Goal: Transaction & Acquisition: Purchase product/service

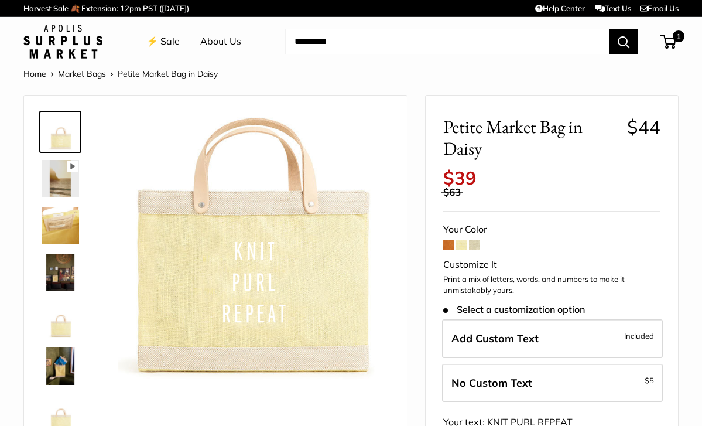
select select "*"
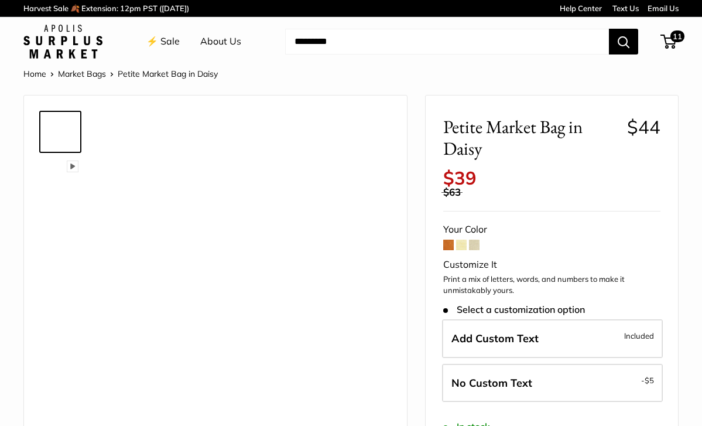
click at [544, 146] on div "Petite Market Bag in Daisy $44 Rated 5.0 out of 5 1 Review Based on 1 review Cu…" at bounding box center [552, 382] width 252 height 574
click at [674, 29] on span "11" at bounding box center [677, 36] width 17 height 14
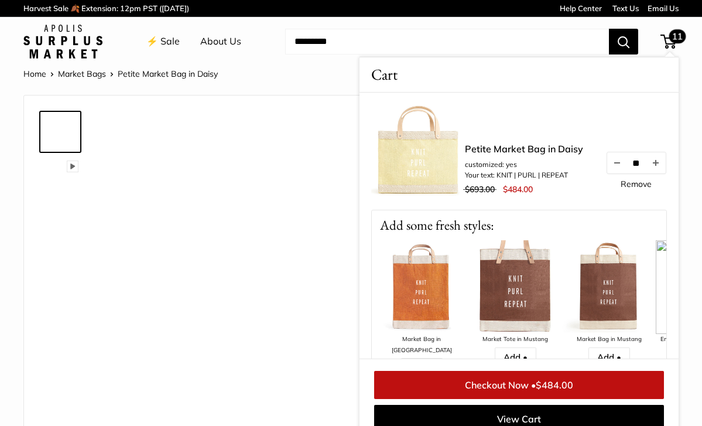
click at [674, 29] on span "11" at bounding box center [677, 36] width 17 height 14
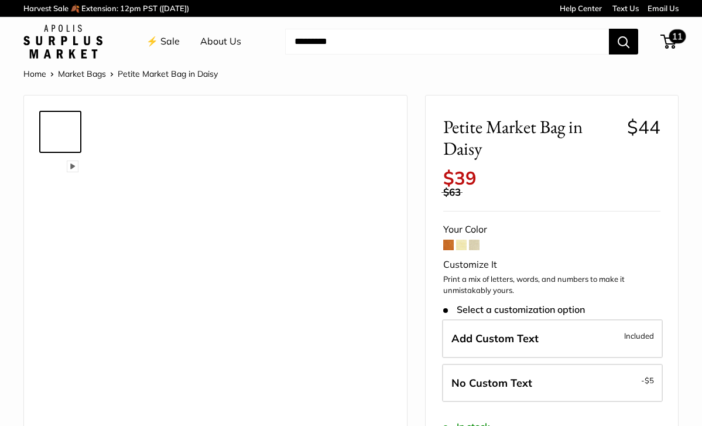
click at [674, 29] on span "11" at bounding box center [677, 36] width 17 height 14
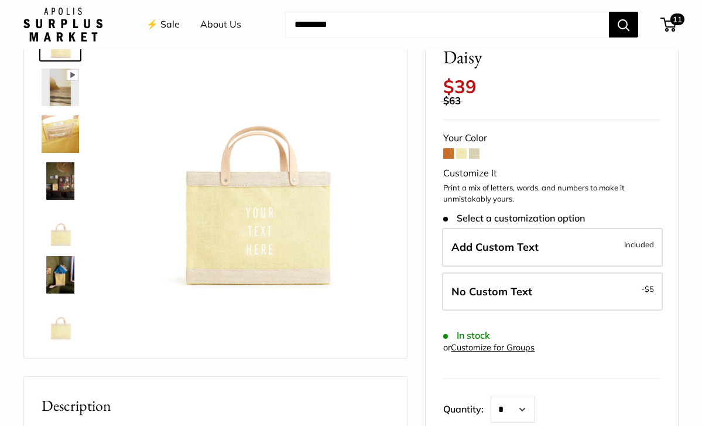
scroll to position [92, 0]
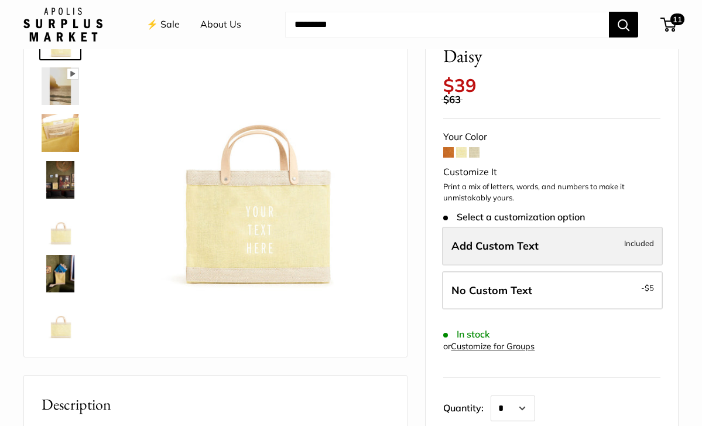
click at [531, 239] on span "Add Custom Text" at bounding box center [494, 245] width 87 height 13
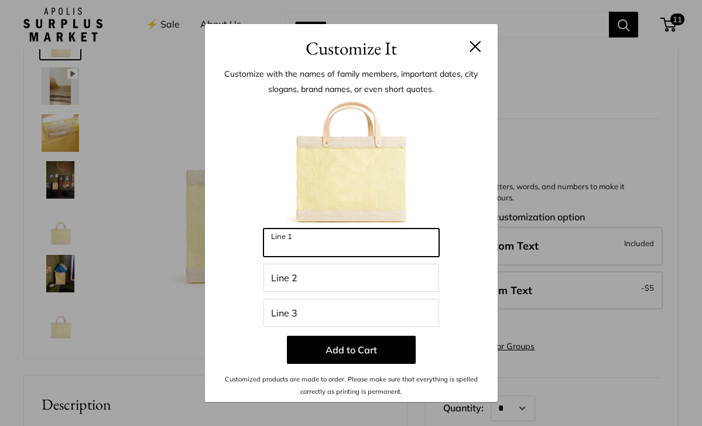
click at [372, 248] on input "Line 1" at bounding box center [351, 242] width 176 height 28
type input "*"
type input "***"
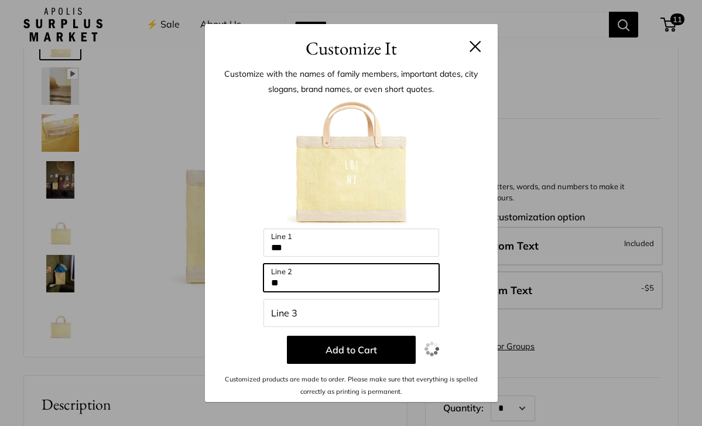
type input "**"
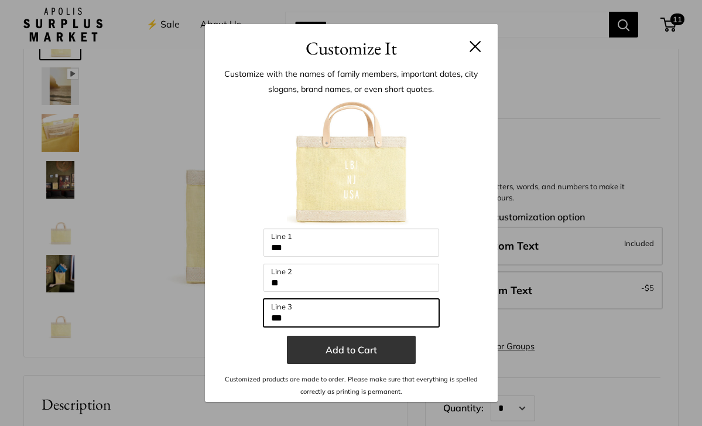
type input "***"
click at [351, 348] on button "Add to Cart" at bounding box center [351, 349] width 129 height 28
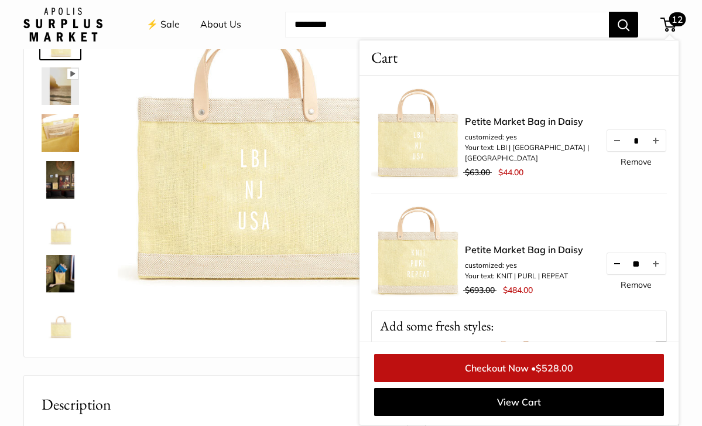
click at [607, 261] on button "Decrease quantity by 1" at bounding box center [617, 263] width 20 height 21
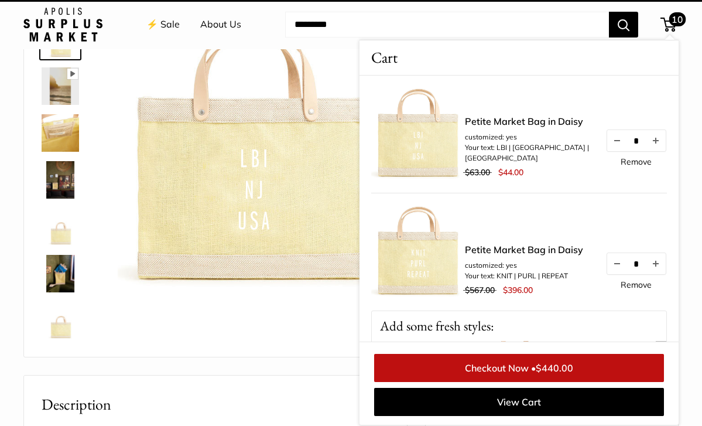
click at [607, 261] on button "Decrease quantity by 1" at bounding box center [617, 263] width 20 height 21
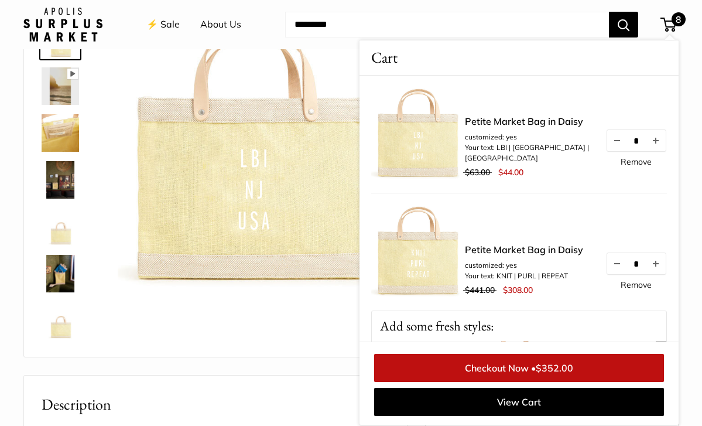
click at [607, 261] on button "Decrease quantity by 1" at bounding box center [617, 263] width 20 height 21
click at [607, 265] on button "Decrease quantity by 1" at bounding box center [617, 263] width 20 height 21
click at [308, 354] on div "Pause Play % buffered 00:00 Unmute Mute Exit fullscreen Enter fullscreen Play" at bounding box center [215, 180] width 383 height 354
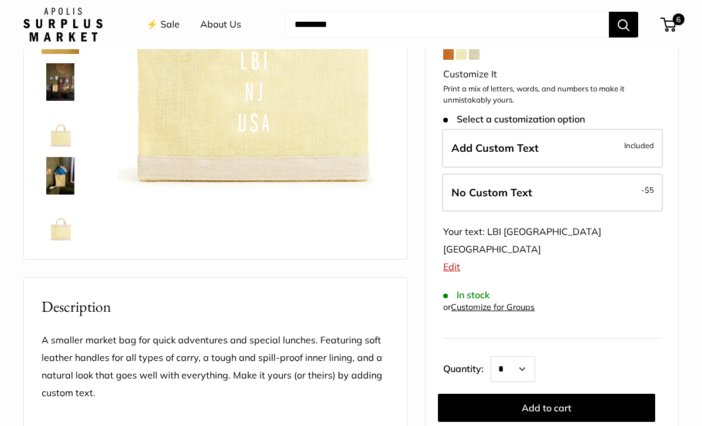
scroll to position [186, 0]
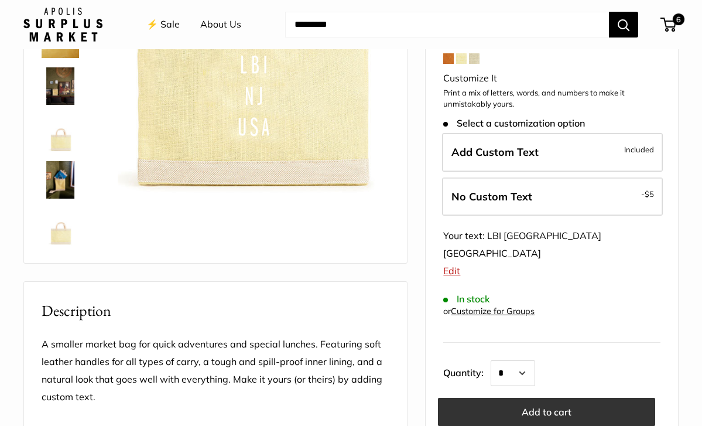
click at [547, 397] on button "Add to cart" at bounding box center [546, 411] width 217 height 28
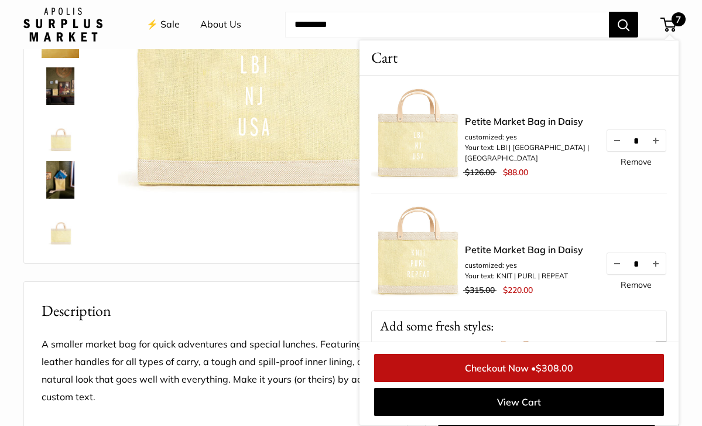
click at [675, 28] on span "7" at bounding box center [668, 25] width 16 height 14
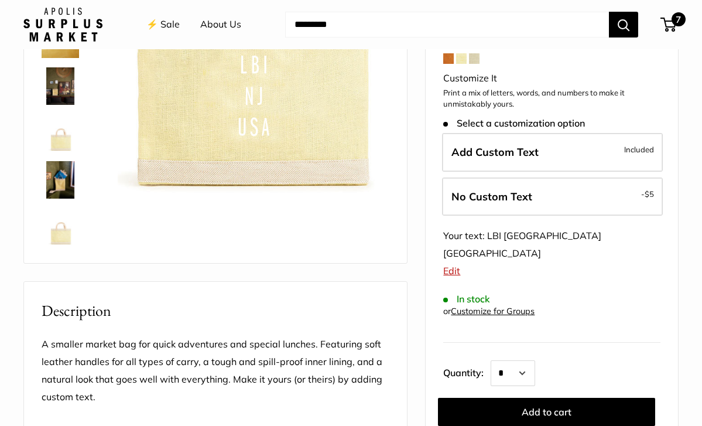
click at [671, 22] on span "7" at bounding box center [678, 19] width 14 height 14
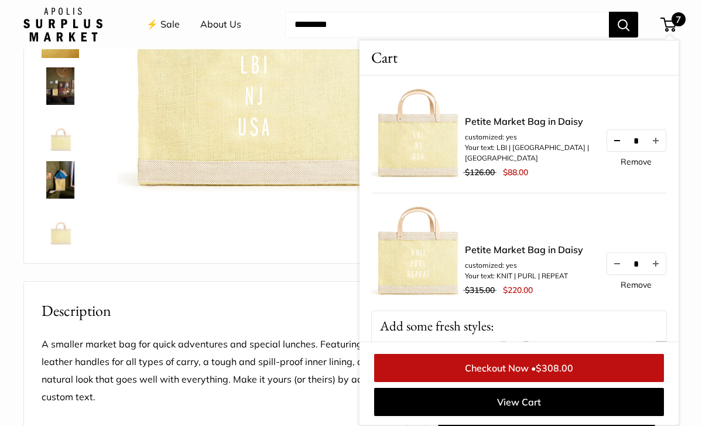
click at [608, 143] on button "Decrease quantity by 1" at bounding box center [617, 140] width 20 height 21
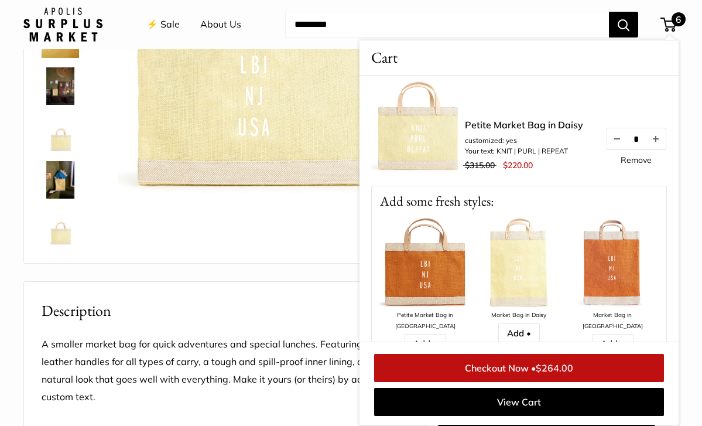
scroll to position [156, 0]
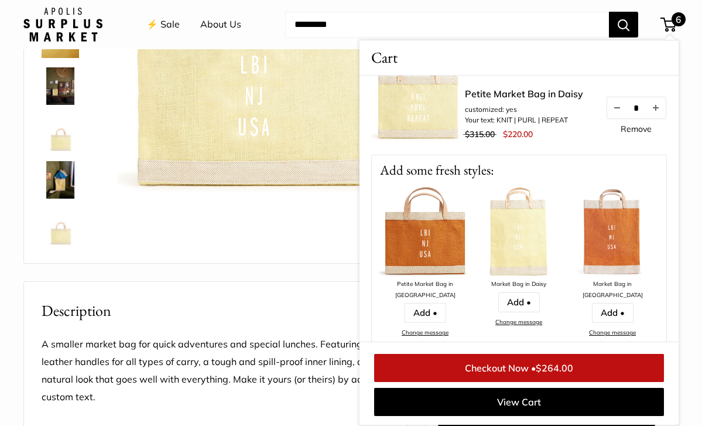
click at [519, 236] on img at bounding box center [519, 232] width 94 height 94
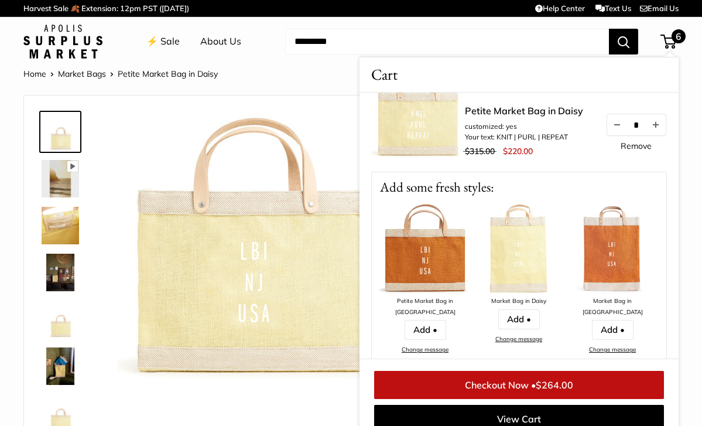
click at [519, 276] on img at bounding box center [519, 249] width 94 height 94
click at [514, 338] on link "Change message" at bounding box center [518, 339] width 47 height 8
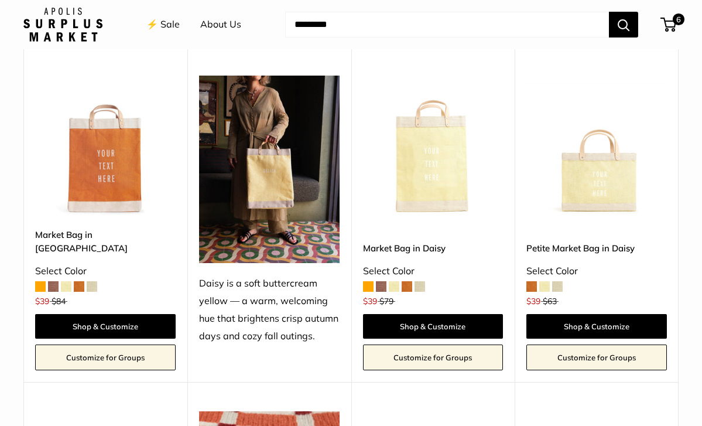
scroll to position [1389, 0]
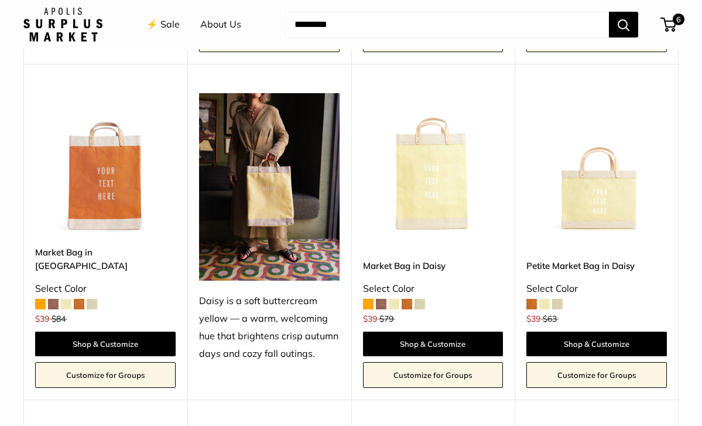
click at [0, 0] on img at bounding box center [0, 0] width 0 height 0
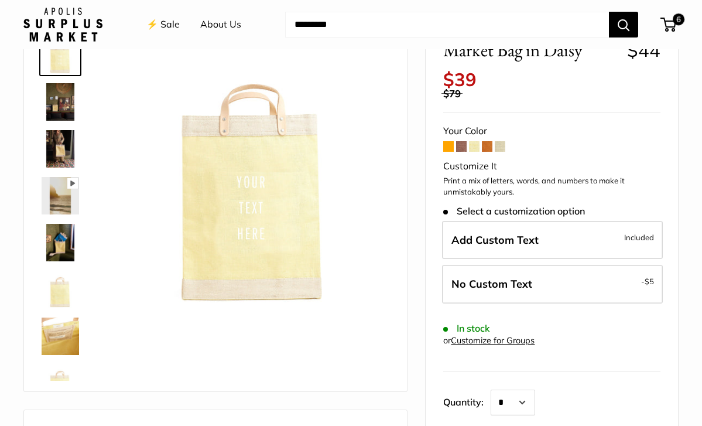
scroll to position [78, 0]
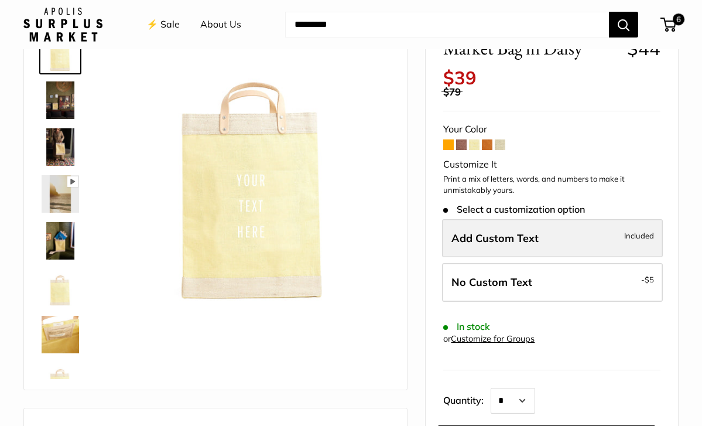
click at [523, 231] on span "Add Custom Text" at bounding box center [494, 237] width 87 height 13
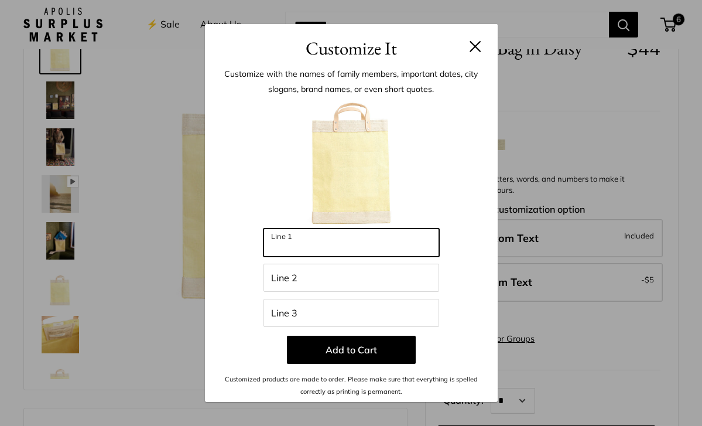
click at [346, 235] on input "Line 1" at bounding box center [351, 242] width 176 height 28
type input "*"
type input "***"
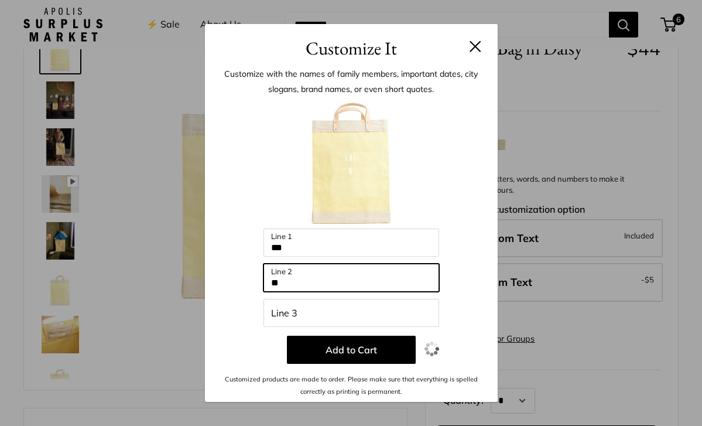
type input "**"
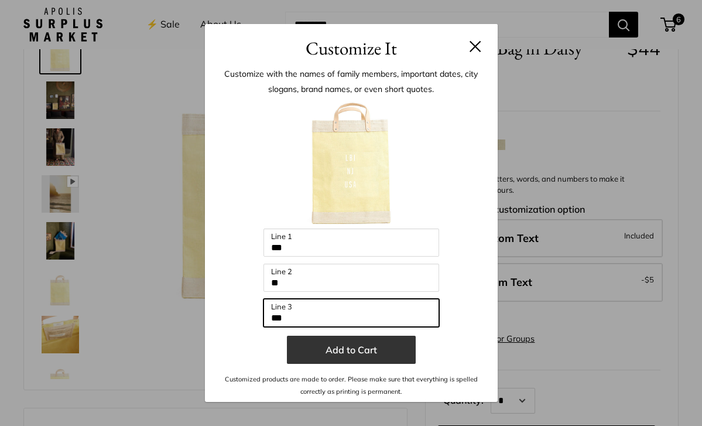
type input "***"
click at [358, 357] on button "Add to Cart" at bounding box center [351, 349] width 129 height 28
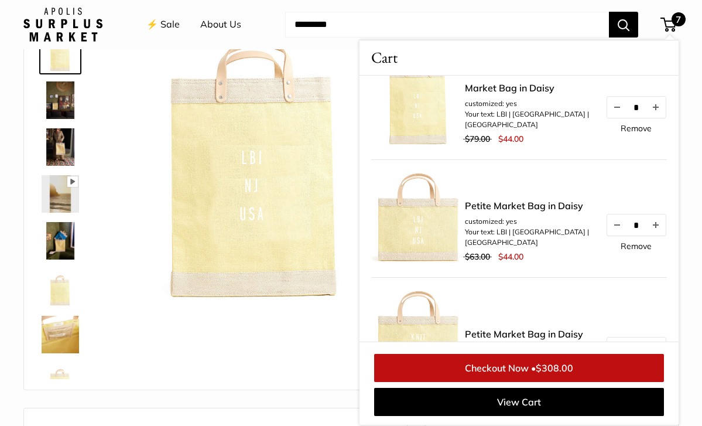
scroll to position [42, 0]
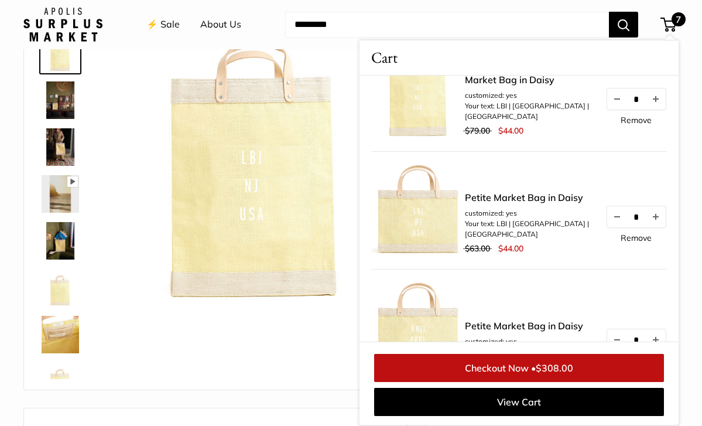
click at [637, 241] on link "Remove" at bounding box center [635, 238] width 31 height 8
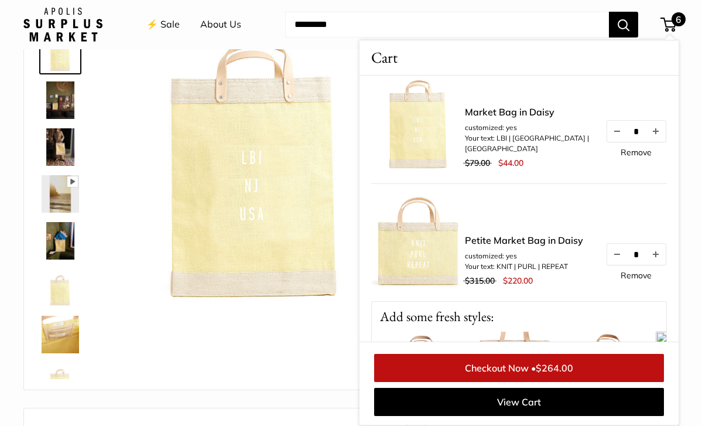
scroll to position [11, 0]
click at [533, 372] on link "Checkout Now • $264.00" at bounding box center [519, 368] width 290 height 28
